Goal: Transaction & Acquisition: Purchase product/service

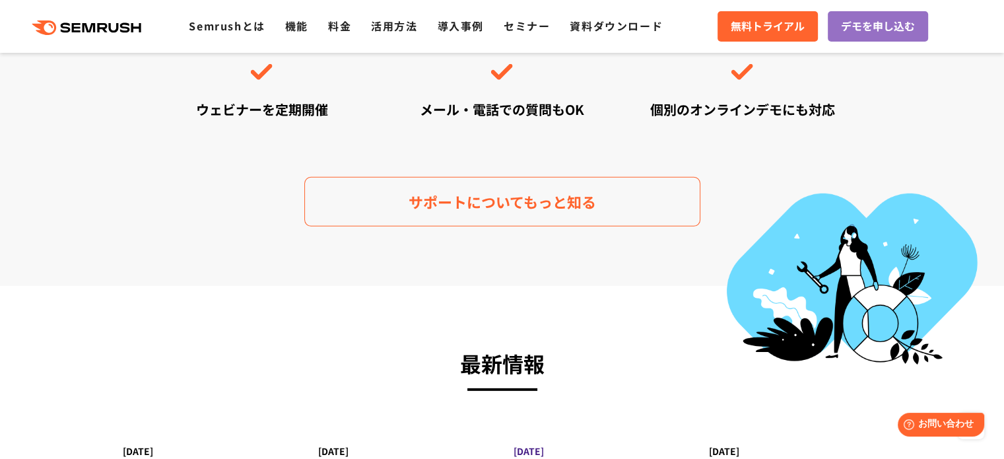
scroll to position [4292, 0]
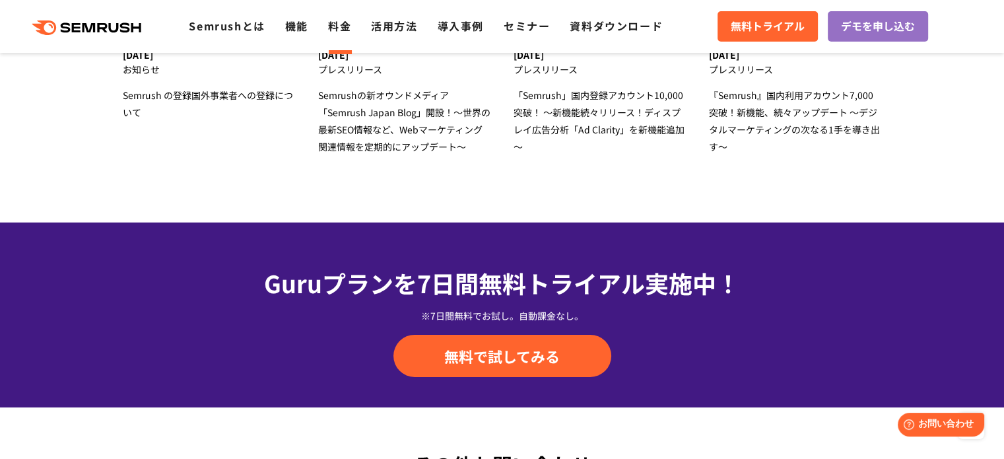
click at [349, 22] on link "料金" at bounding box center [339, 26] width 23 height 16
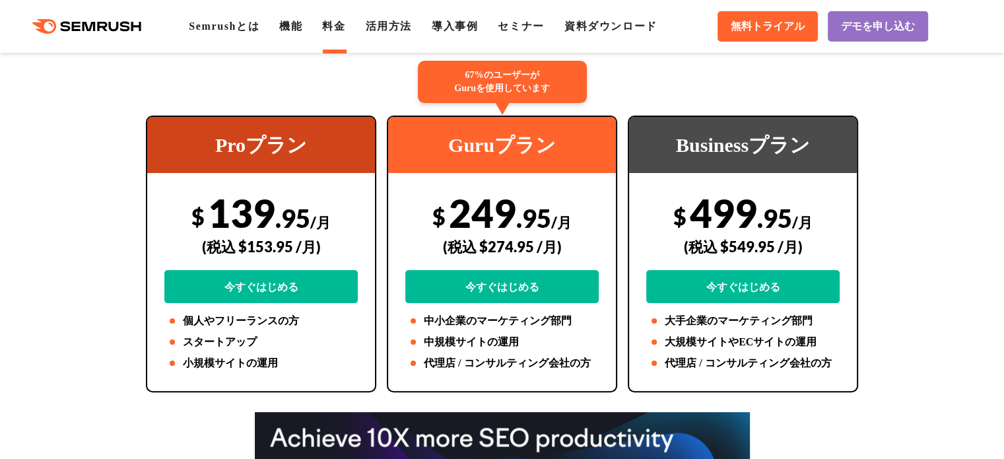
scroll to position [132, 0]
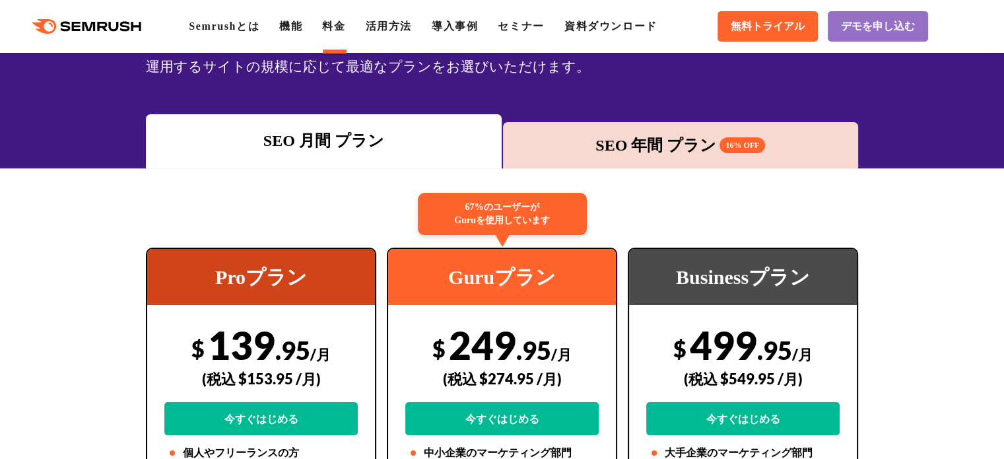
click at [666, 147] on div "SEO 年間 プラン 16% OFF" at bounding box center [681, 145] width 343 height 24
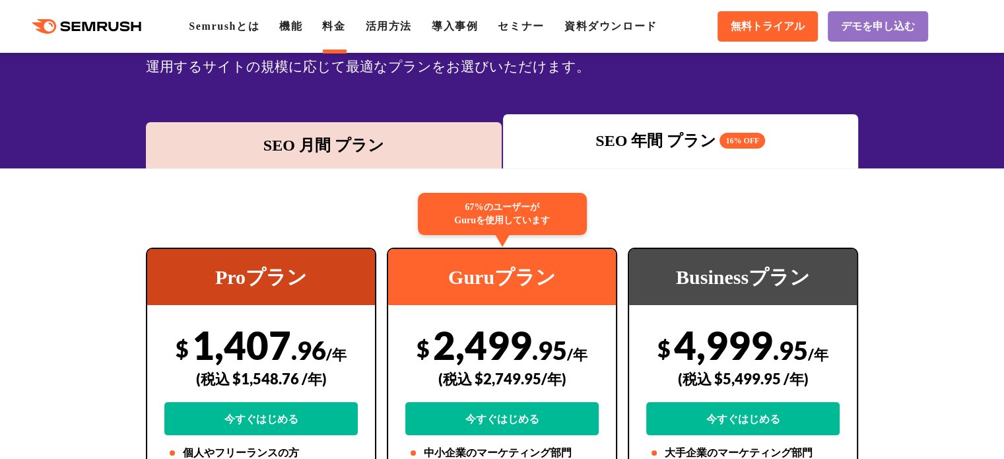
click at [388, 149] on div "SEO 月間 プラン" at bounding box center [324, 145] width 343 height 24
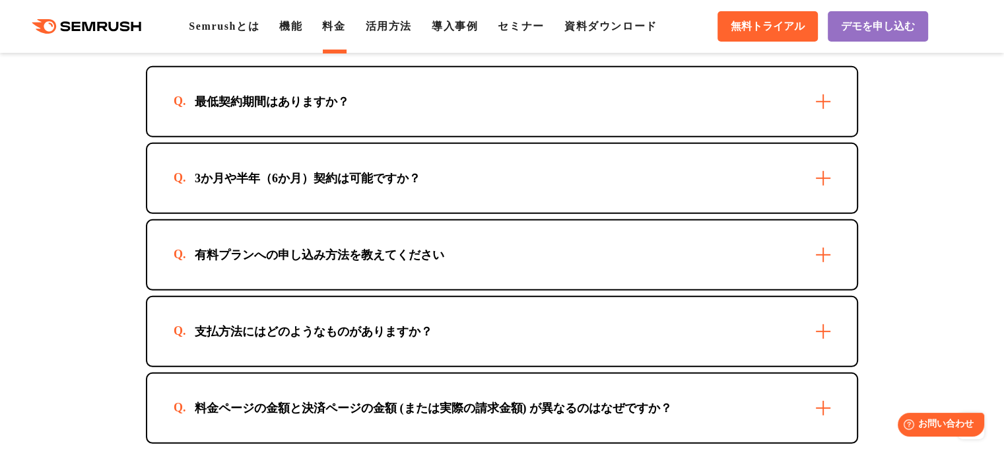
scroll to position [4028, 0]
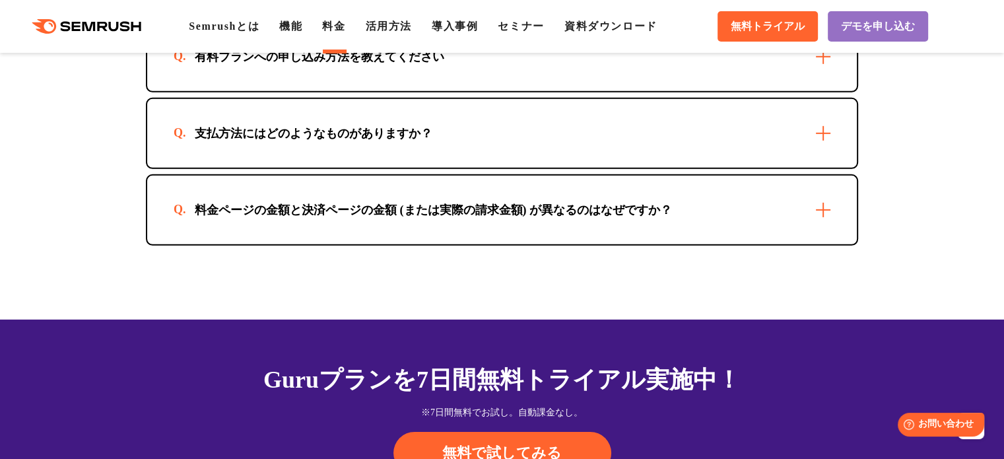
click at [216, 184] on div "料金ページの金額と決済ページの金額 (または実際の請求金額) が異なるのはなぜですか？" at bounding box center [502, 210] width 710 height 69
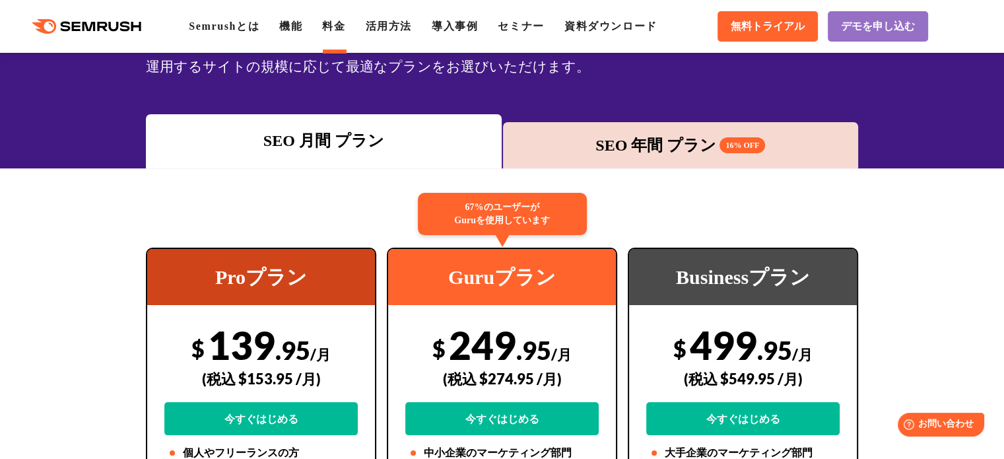
scroll to position [264, 0]
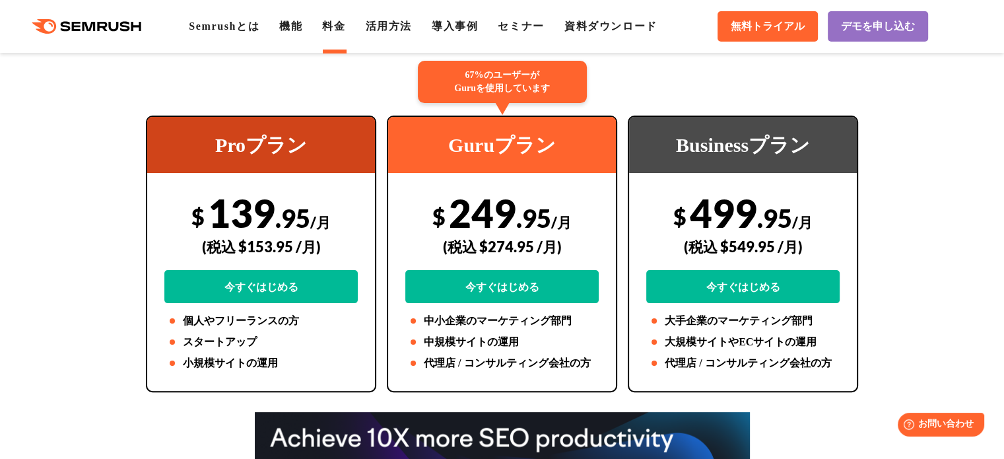
click at [254, 220] on div "$ 139 .95 /月 (税込 $153.95 /月) 今すぐはじめる" at bounding box center [260, 247] width 193 height 114
click at [259, 248] on div "(税込 $153.95 /月)" at bounding box center [260, 246] width 193 height 47
